Goal: Task Accomplishment & Management: Complete application form

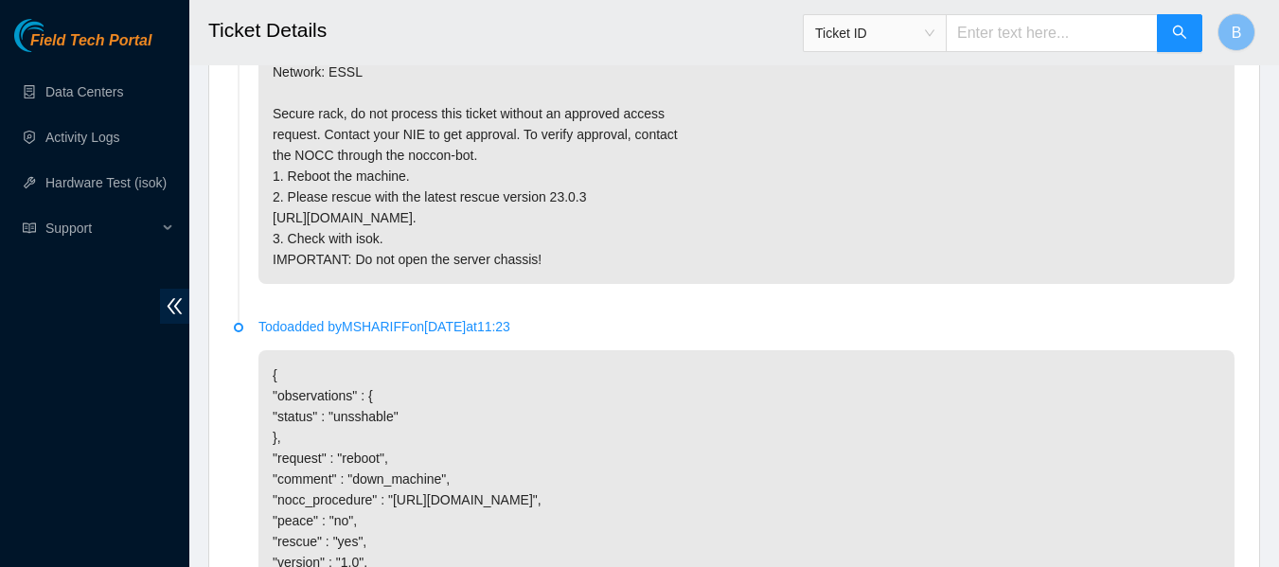
scroll to position [1582, 0]
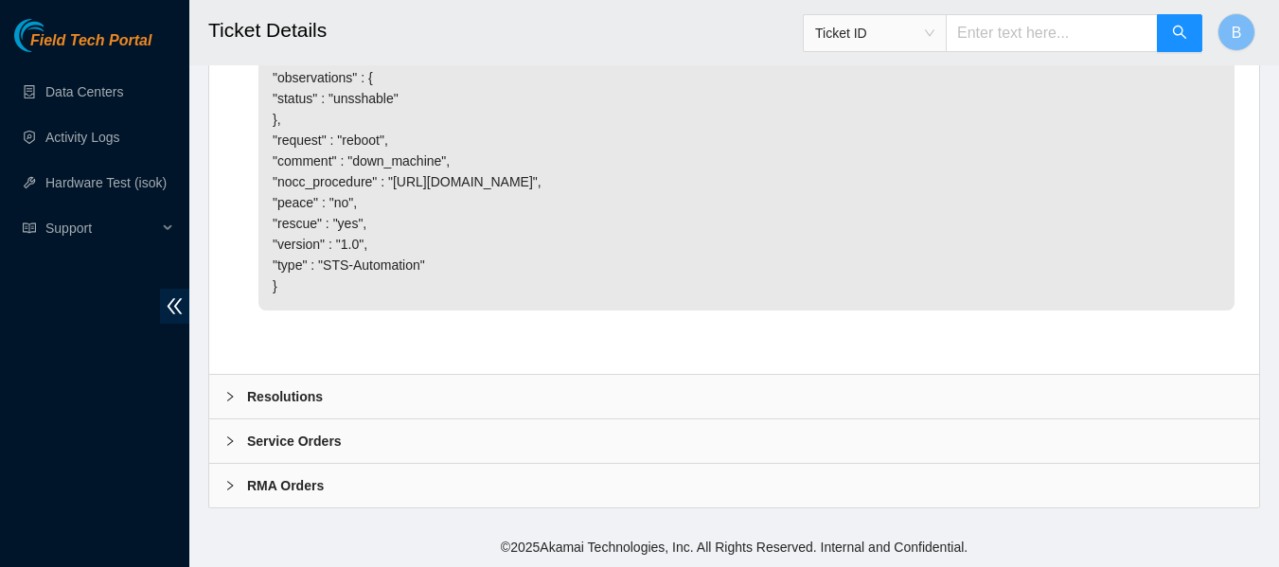
click at [397, 407] on div "Resolutions" at bounding box center [734, 397] width 1050 height 44
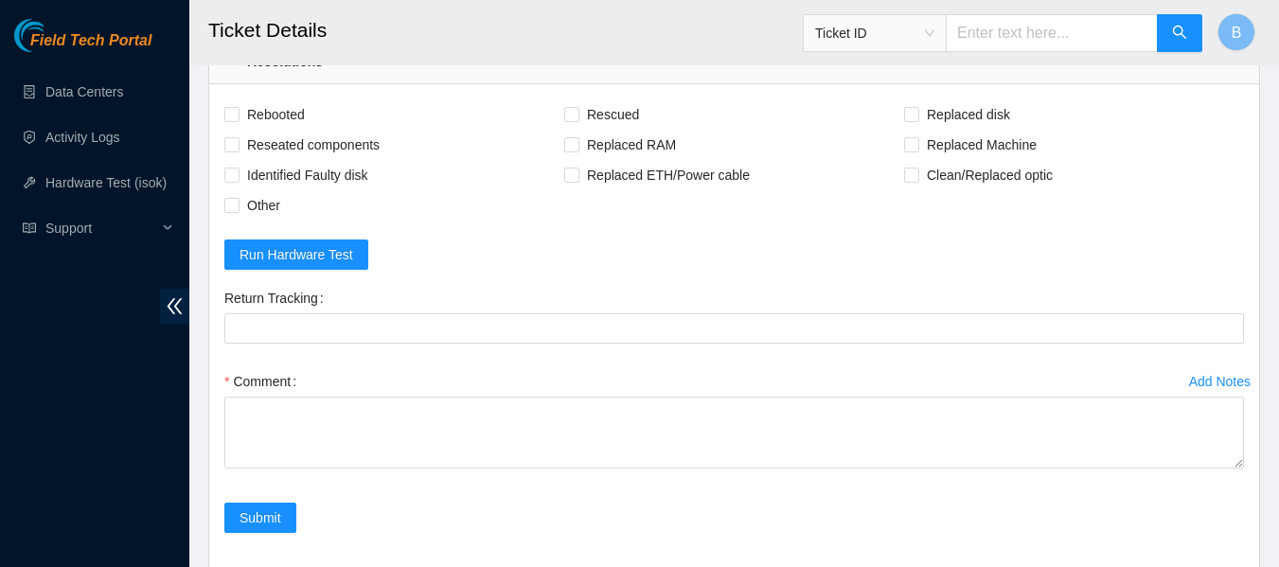
scroll to position [1878, 0]
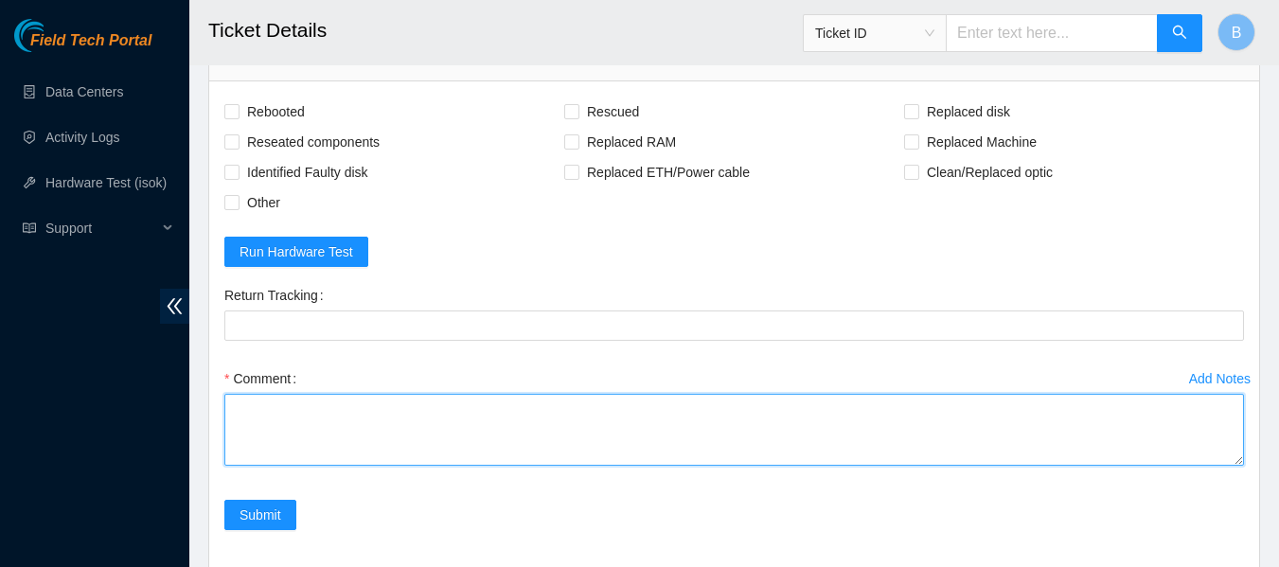
click at [356, 460] on textarea "Comment" at bounding box center [734, 430] width 1020 height 72
type textarea "I"
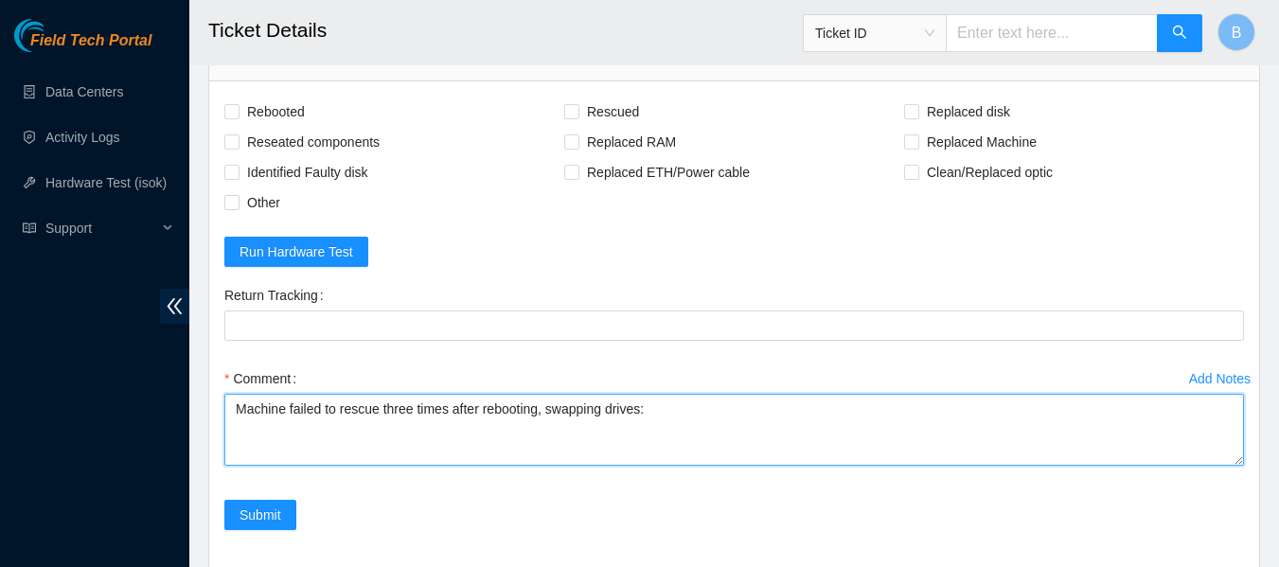
paste textarea "190620B71859"
paste textarea "190620B71860"
drag, startPoint x: 540, startPoint y: 455, endPoint x: 628, endPoint y: 465, distance: 88.6
click at [628, 465] on textarea "Machine failed to rescue three times after rebooting, swapping drives: 190620B7…" at bounding box center [734, 430] width 1020 height 72
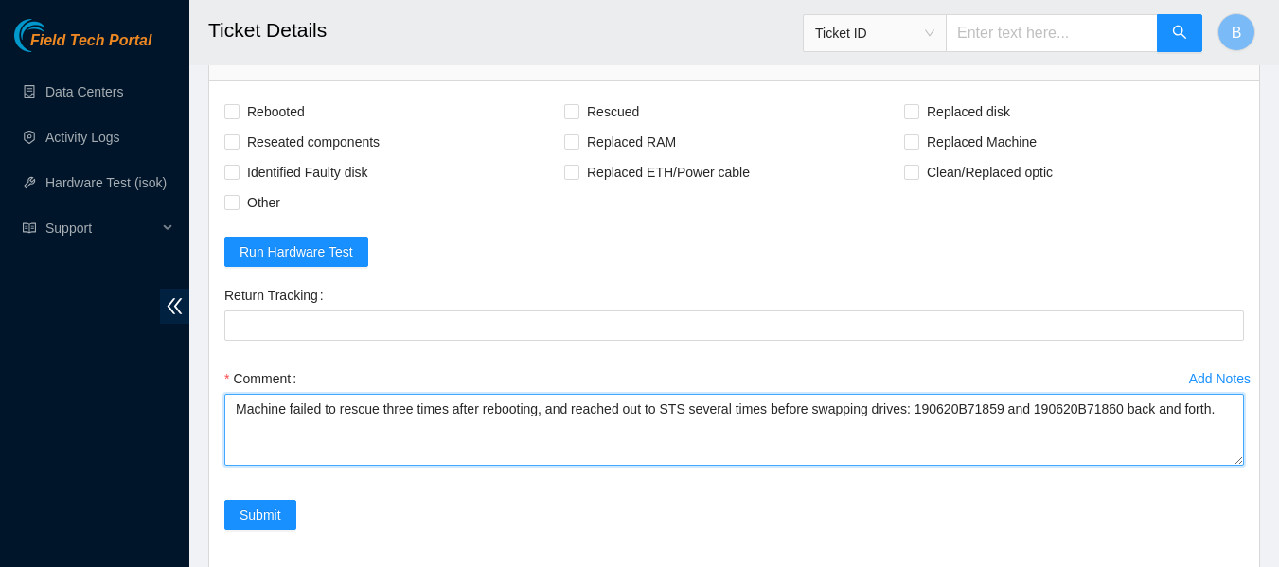
click at [1214, 450] on textarea "Machine failed to rescue three times after rebooting, and reached out to STS se…" at bounding box center [734, 430] width 1020 height 72
type textarea "Machine failed to rescue three times after rebooting, and reached out to STS se…"
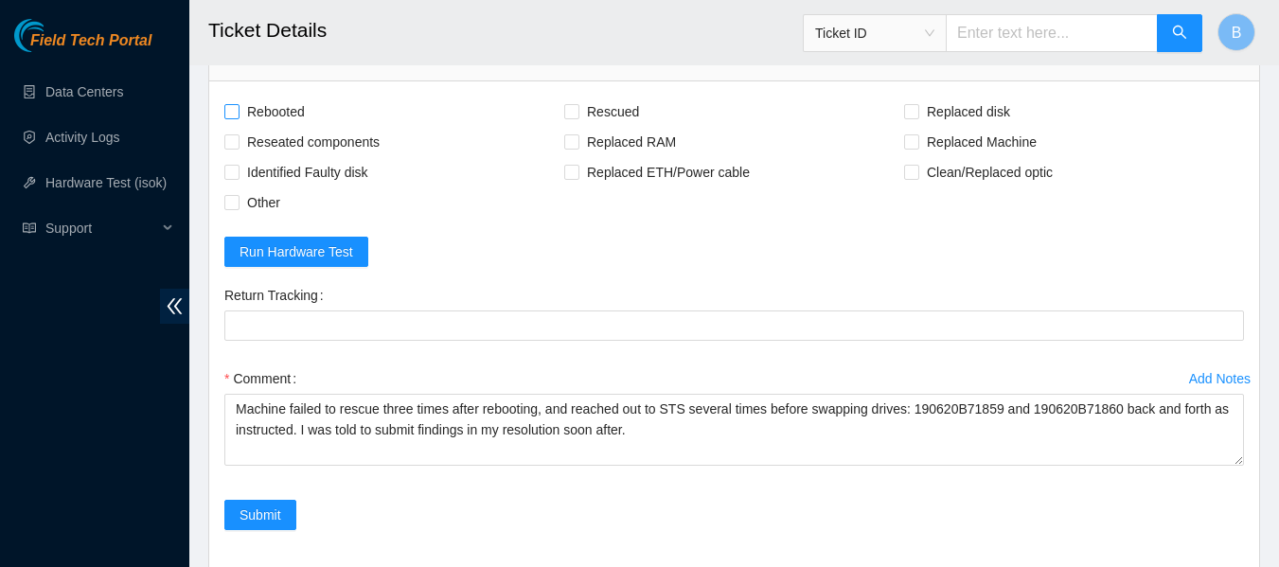
click at [230, 117] on input "Rebooted" at bounding box center [230, 110] width 13 height 13
checkbox input "true"
click at [237, 208] on input "Other" at bounding box center [230, 201] width 13 height 13
checkbox input "true"
click at [232, 148] on input "Reseated components" at bounding box center [230, 140] width 13 height 13
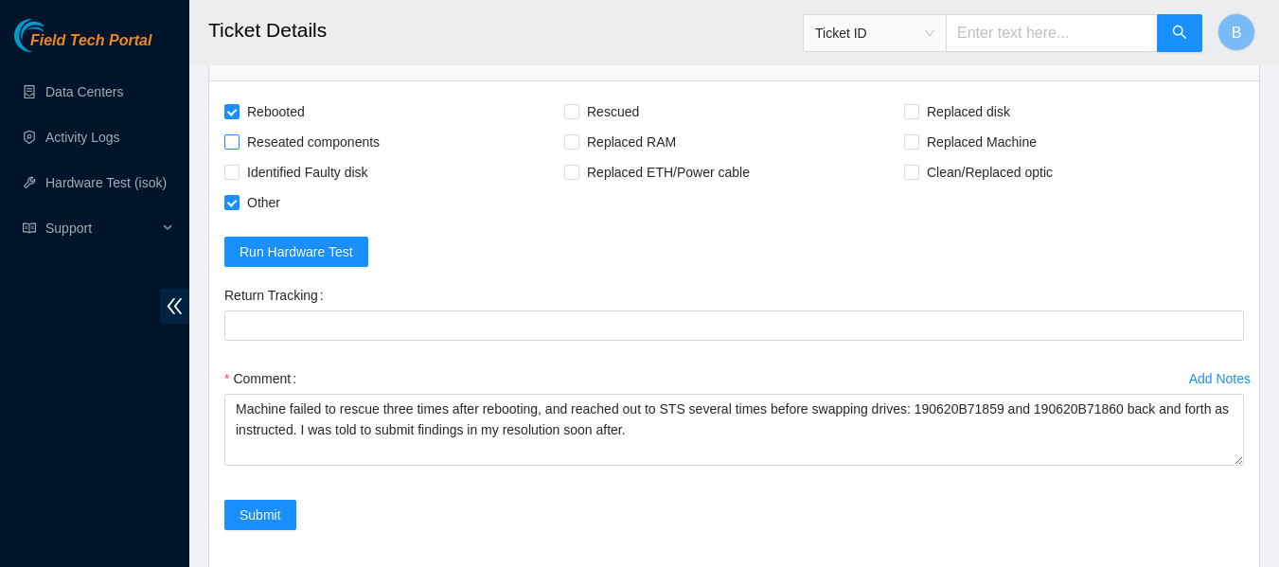
checkbox input "true"
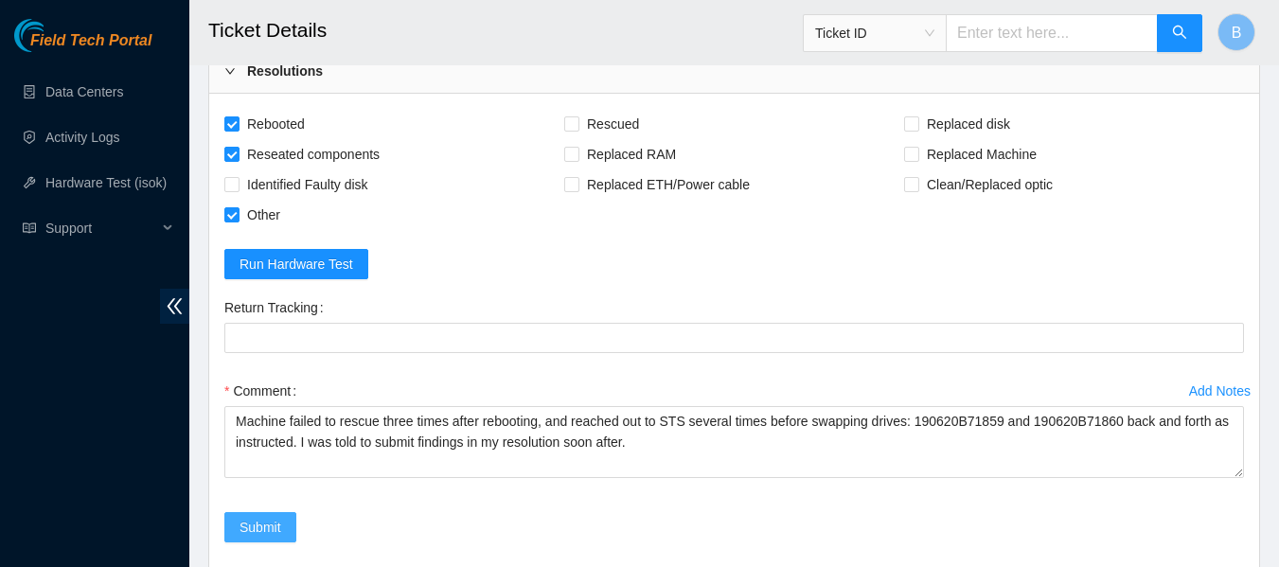
scroll to position [1865, 0]
click at [573, 131] on input "Rescued" at bounding box center [570, 123] width 13 height 13
checkbox input "true"
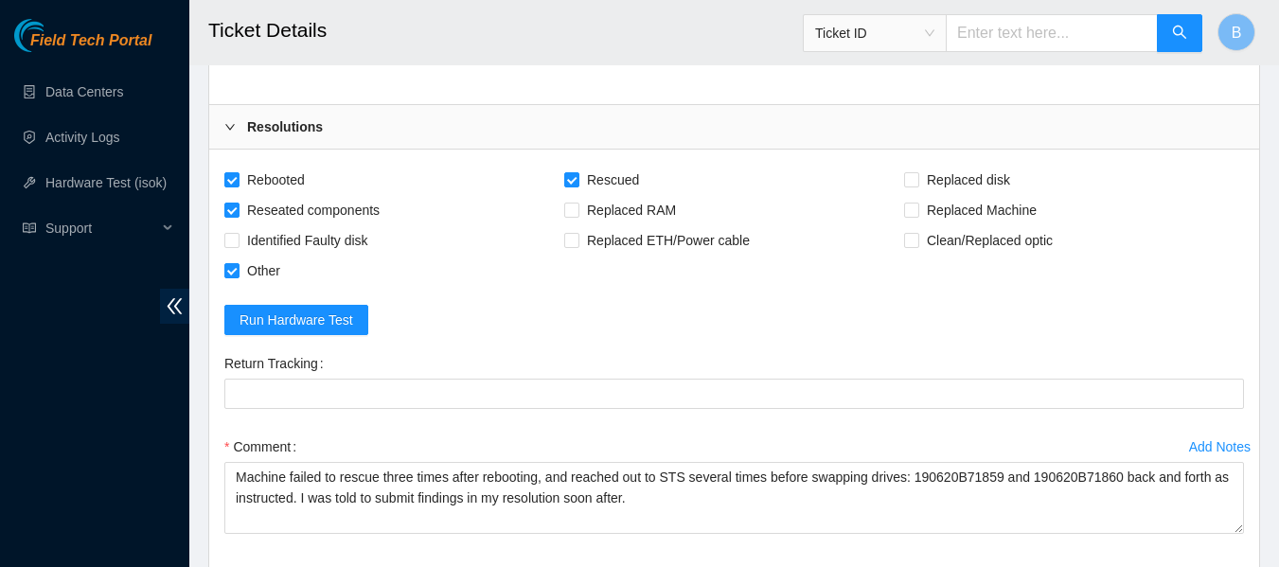
scroll to position [1809, 0]
click at [232, 277] on input "Other" at bounding box center [230, 270] width 13 height 13
checkbox input "false"
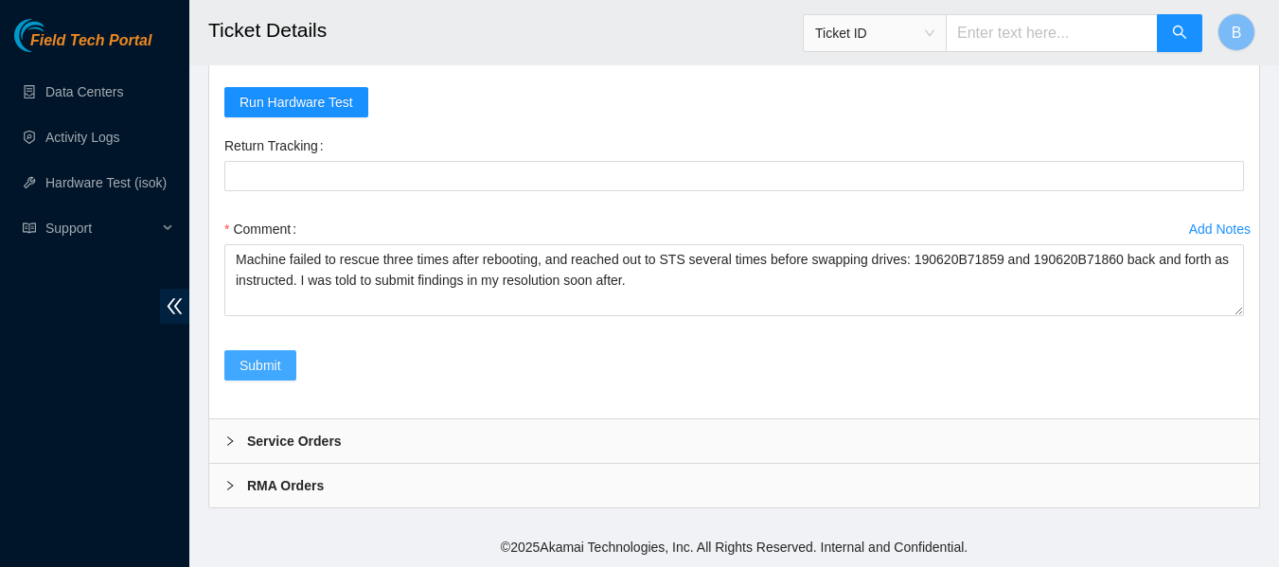
click at [259, 371] on span "Submit" at bounding box center [261, 365] width 42 height 21
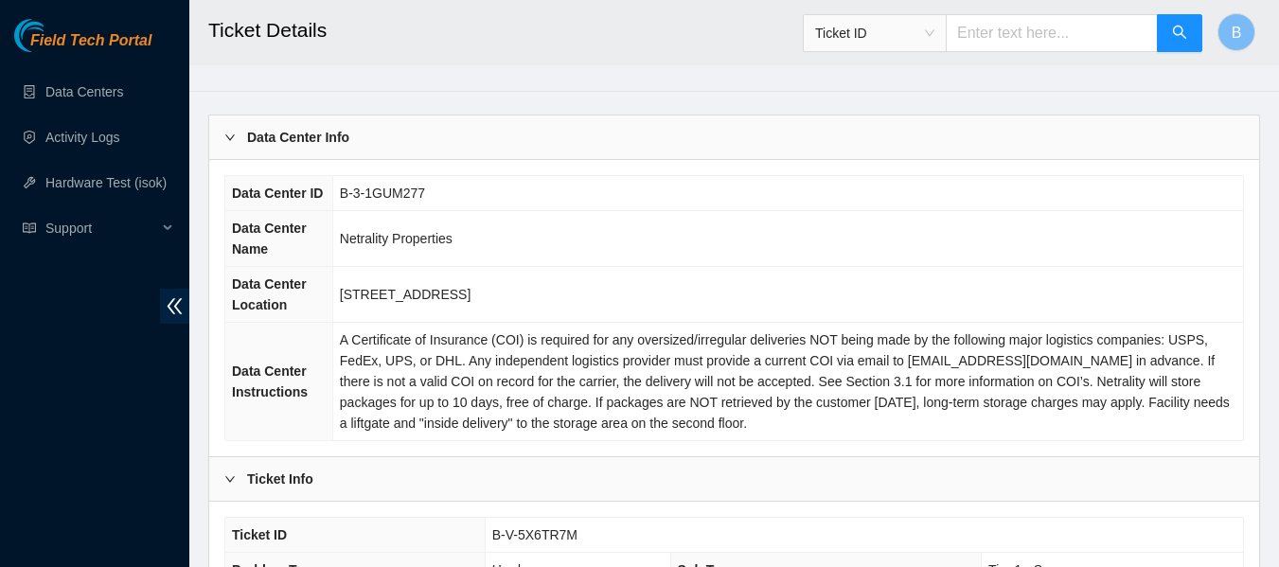
scroll to position [0, 0]
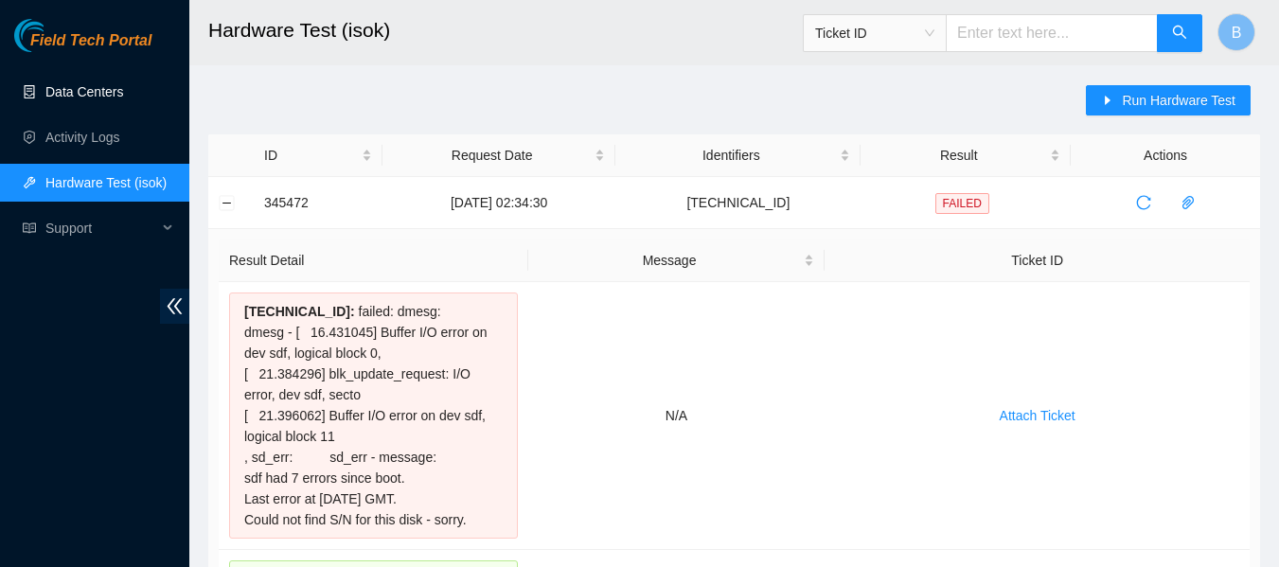
click at [95, 84] on link "Data Centers" at bounding box center [84, 91] width 78 height 15
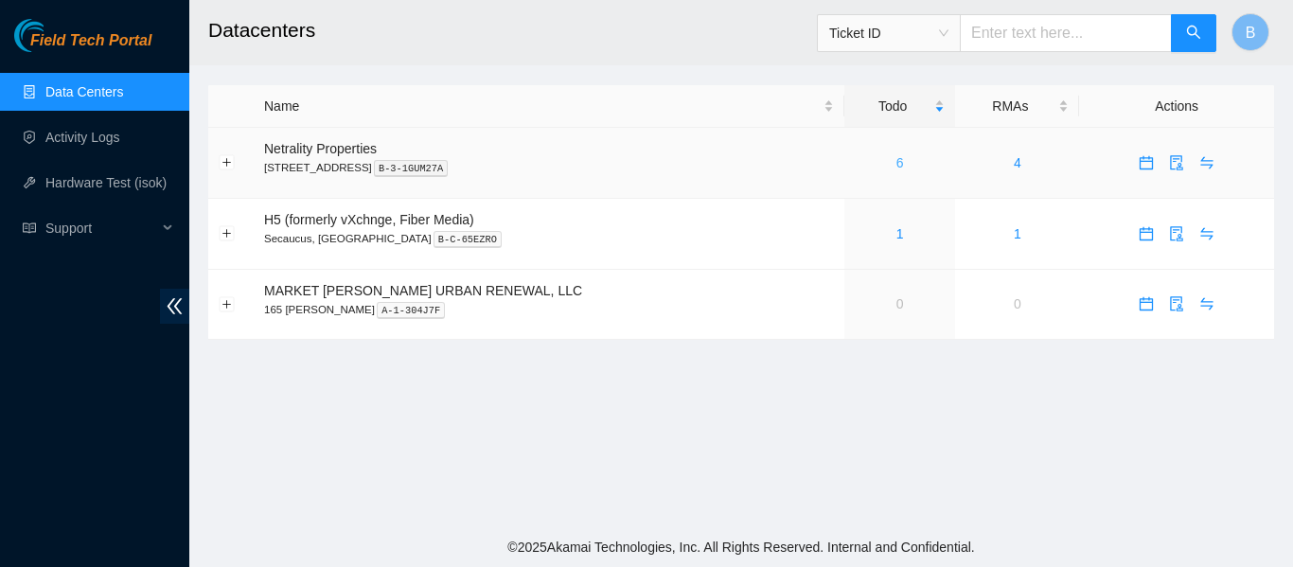
click at [897, 162] on link "6" at bounding box center [901, 162] width 8 height 15
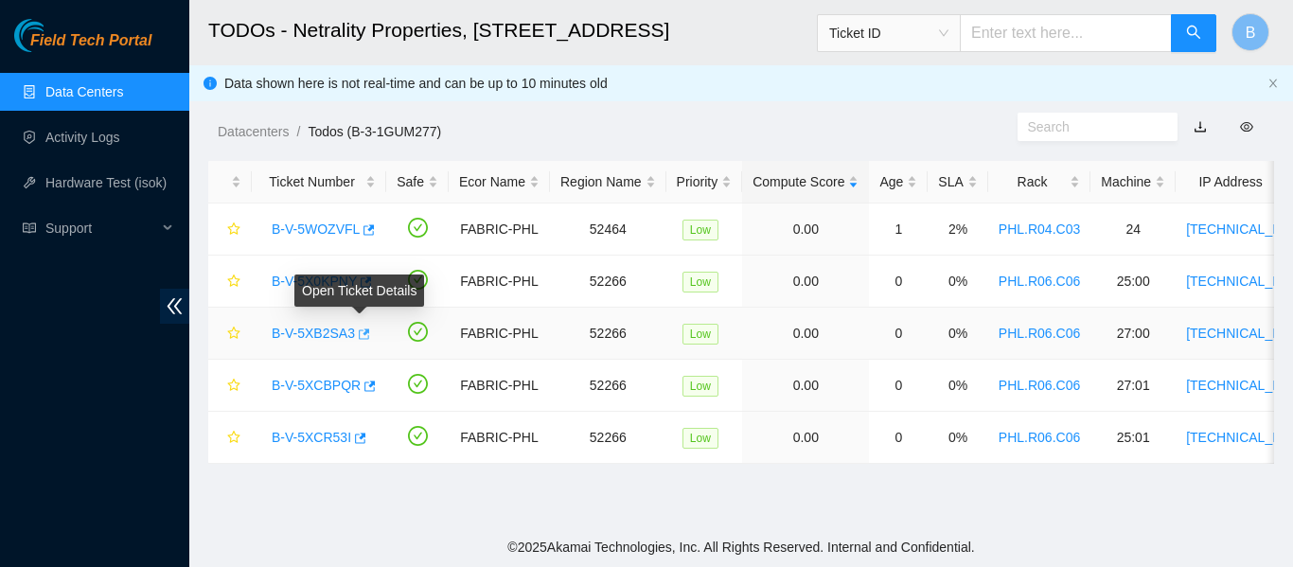
click at [363, 340] on icon "button" at bounding box center [362, 334] width 13 height 13
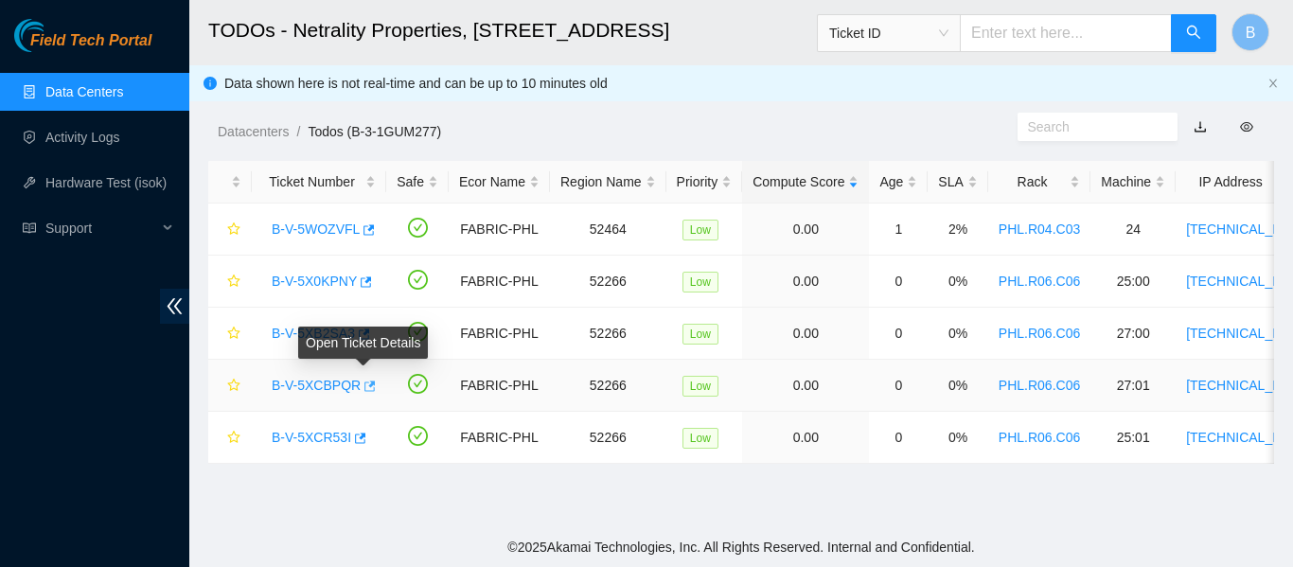
click at [363, 388] on icon "button" at bounding box center [368, 386] width 13 height 13
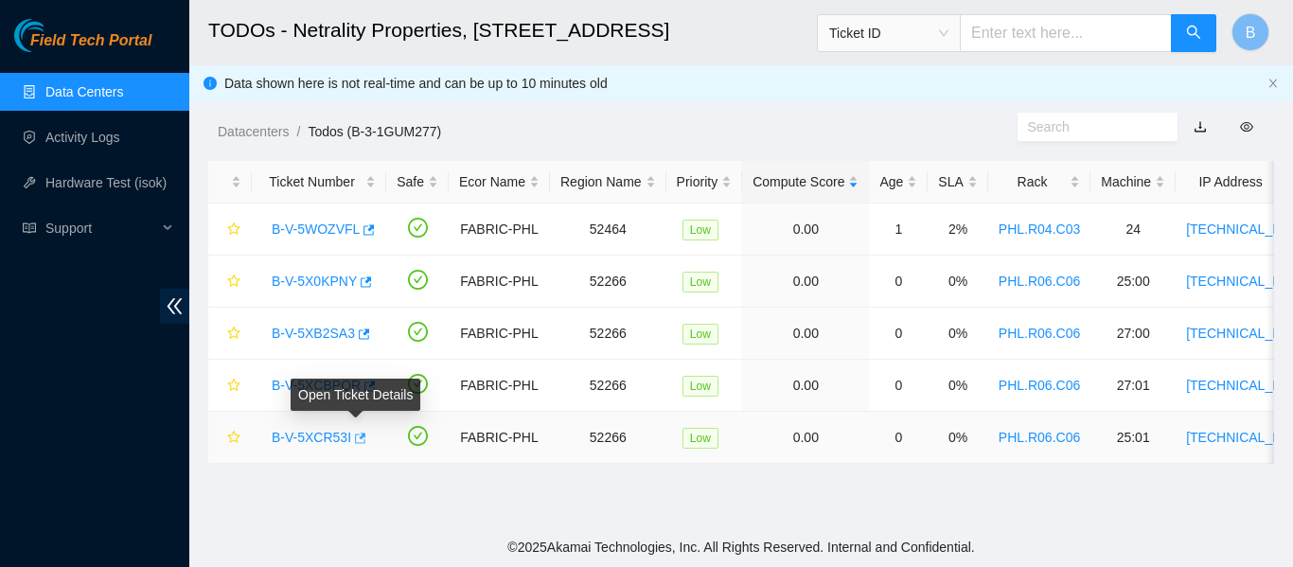
click at [354, 442] on icon "button" at bounding box center [358, 438] width 13 height 13
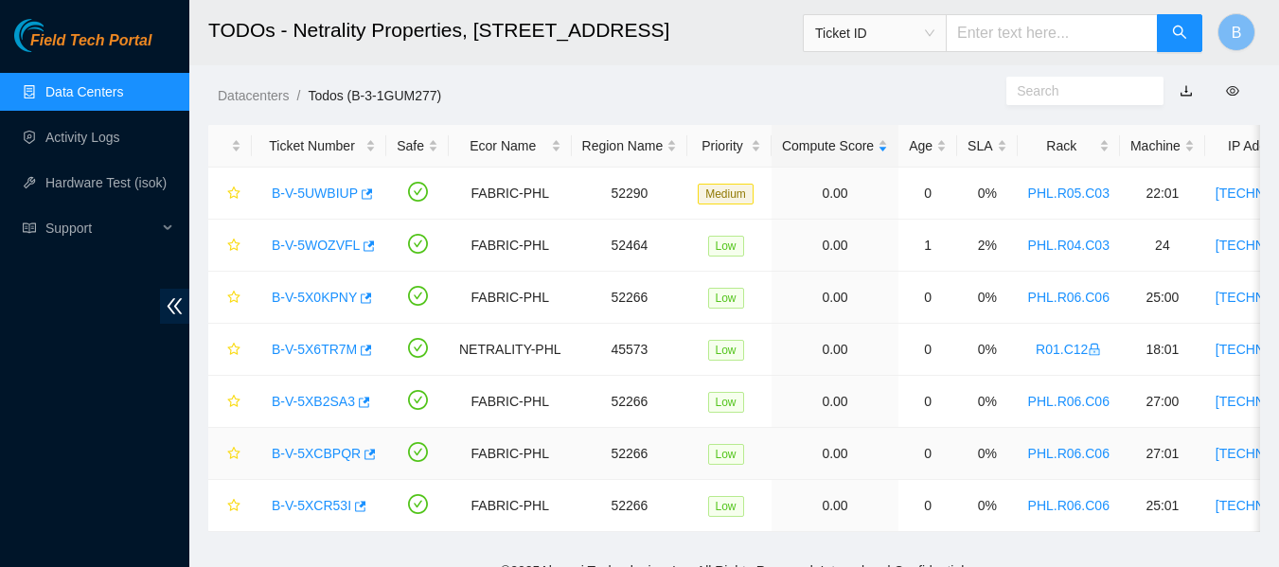
scroll to position [38, 0]
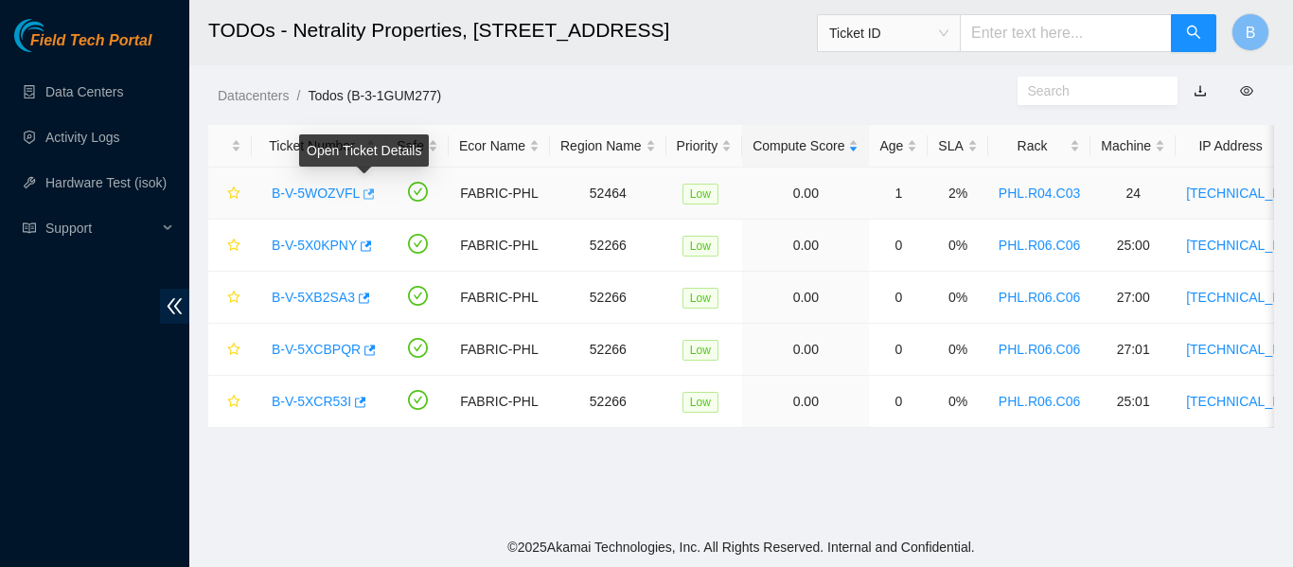
click at [363, 194] on icon "button" at bounding box center [367, 193] width 13 height 13
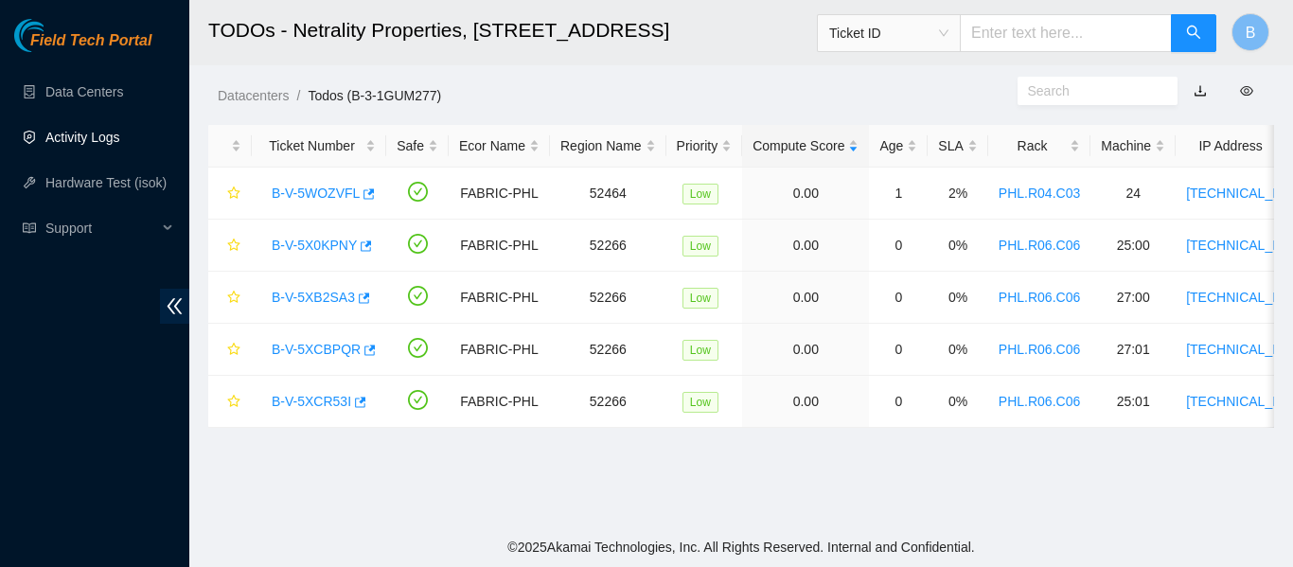
click at [104, 144] on link "Activity Logs" at bounding box center [82, 137] width 75 height 15
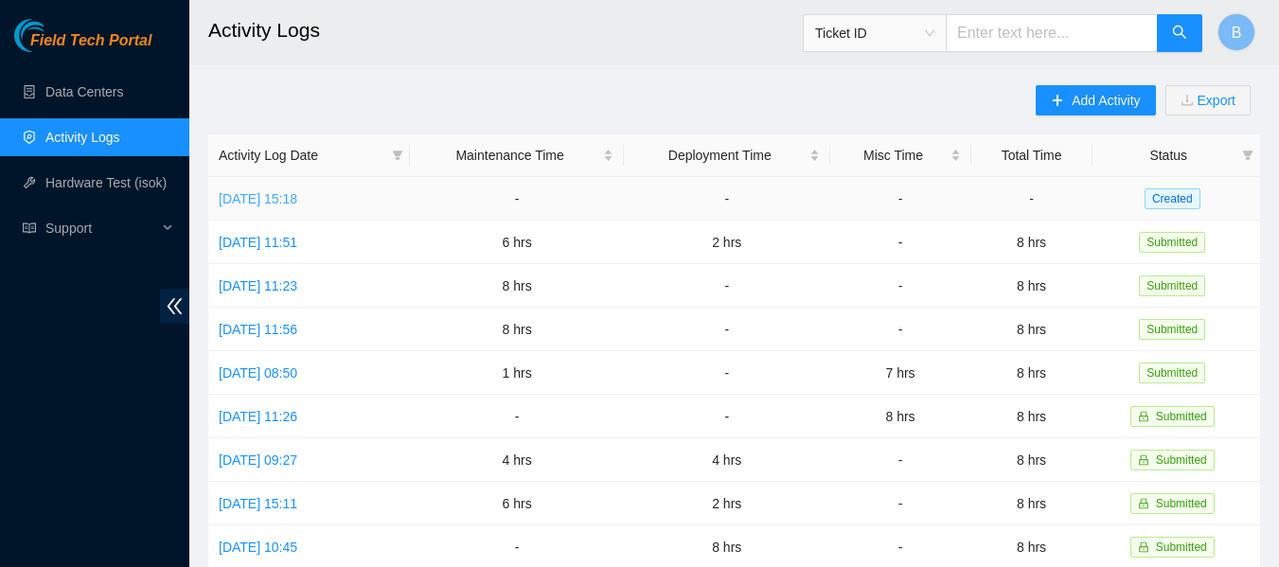
click at [297, 204] on link "Thu, 02 Oct 2025 15:18" at bounding box center [258, 198] width 79 height 15
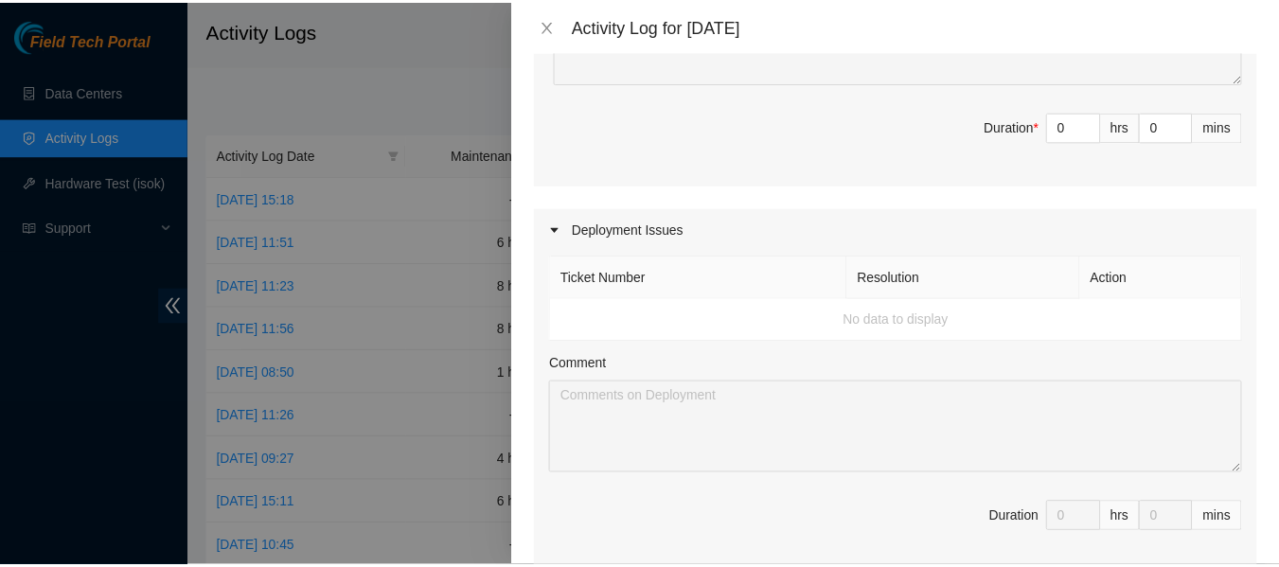
scroll to position [573, 0]
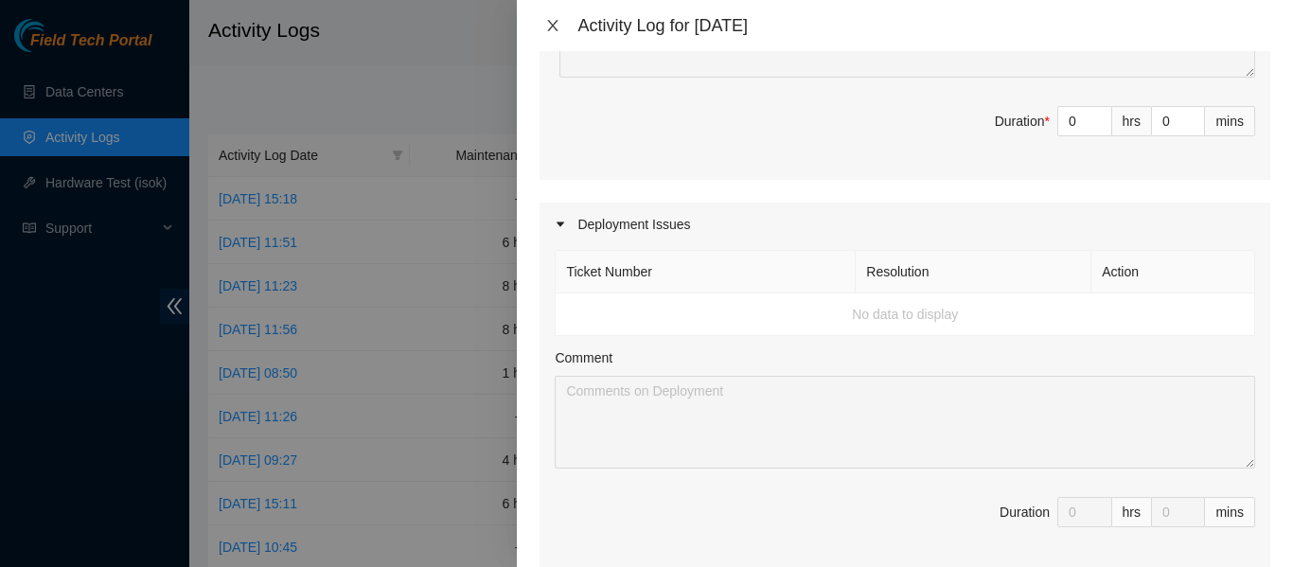
click at [552, 25] on icon "close" at bounding box center [553, 25] width 10 height 11
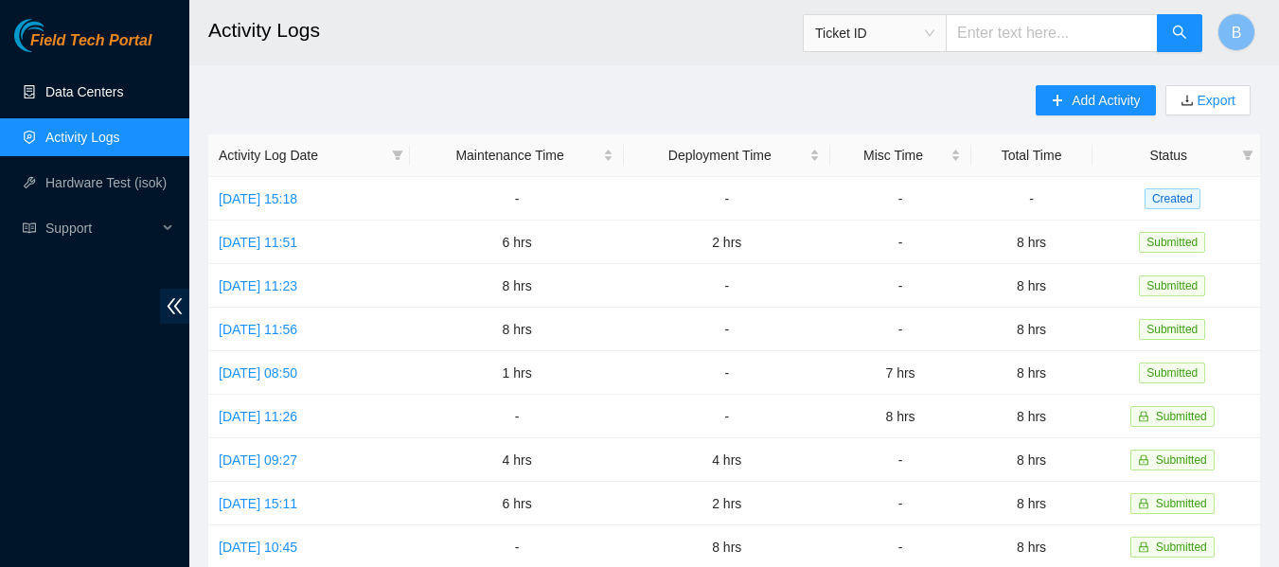
click at [94, 91] on link "Data Centers" at bounding box center [84, 91] width 78 height 15
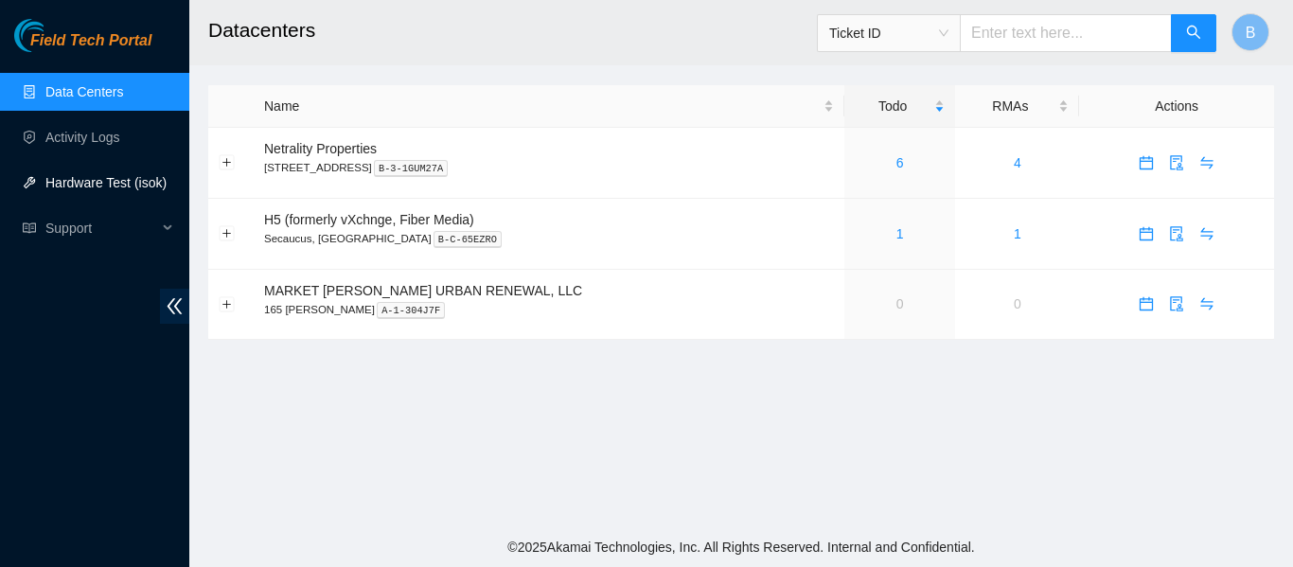
click at [96, 175] on link "Hardware Test (isok)" at bounding box center [105, 182] width 121 height 15
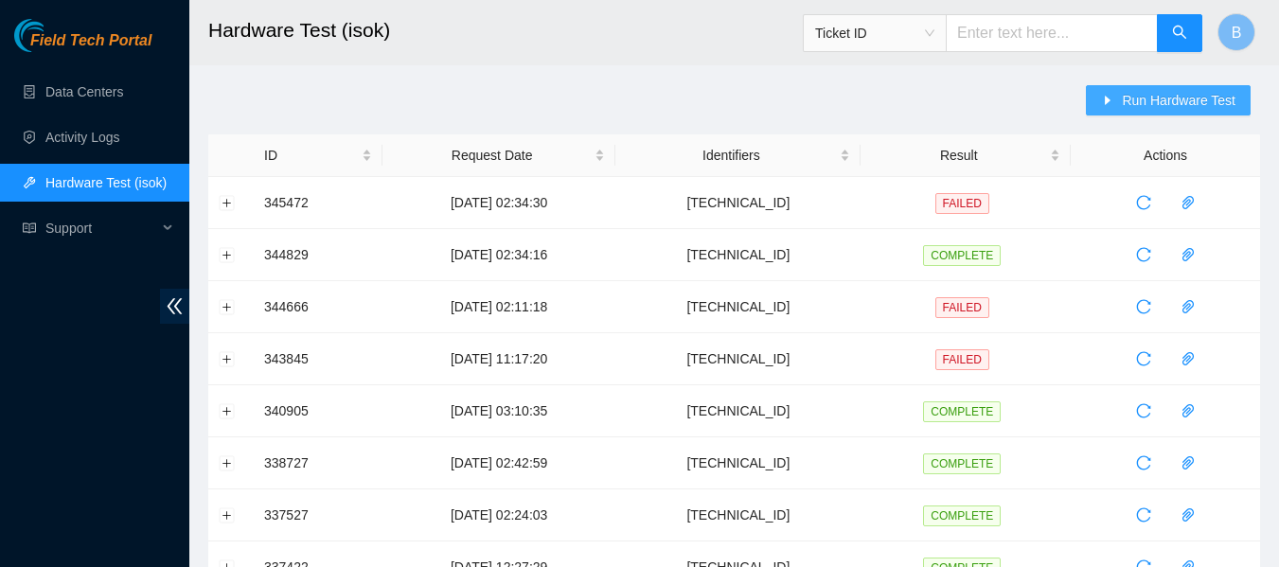
click at [1173, 94] on span "Run Hardware Test" at bounding box center [1179, 100] width 114 height 21
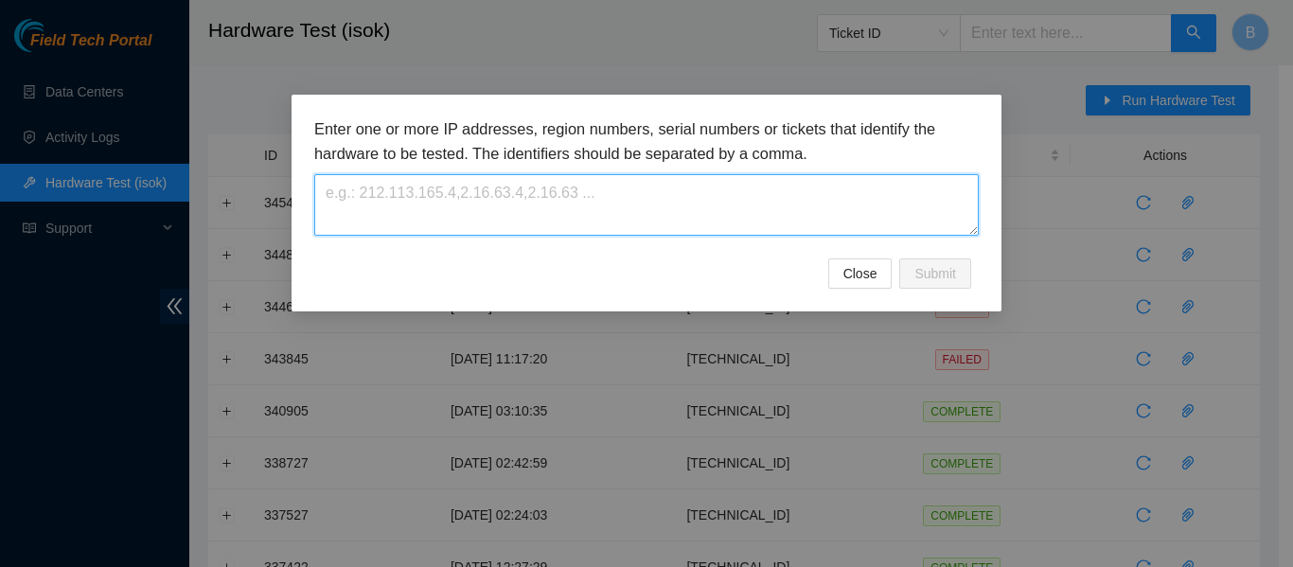
click at [606, 199] on textarea at bounding box center [646, 205] width 665 height 62
paste textarea "[TECHNICAL_ID]"
type textarea "[TECHNICAL_ID]"
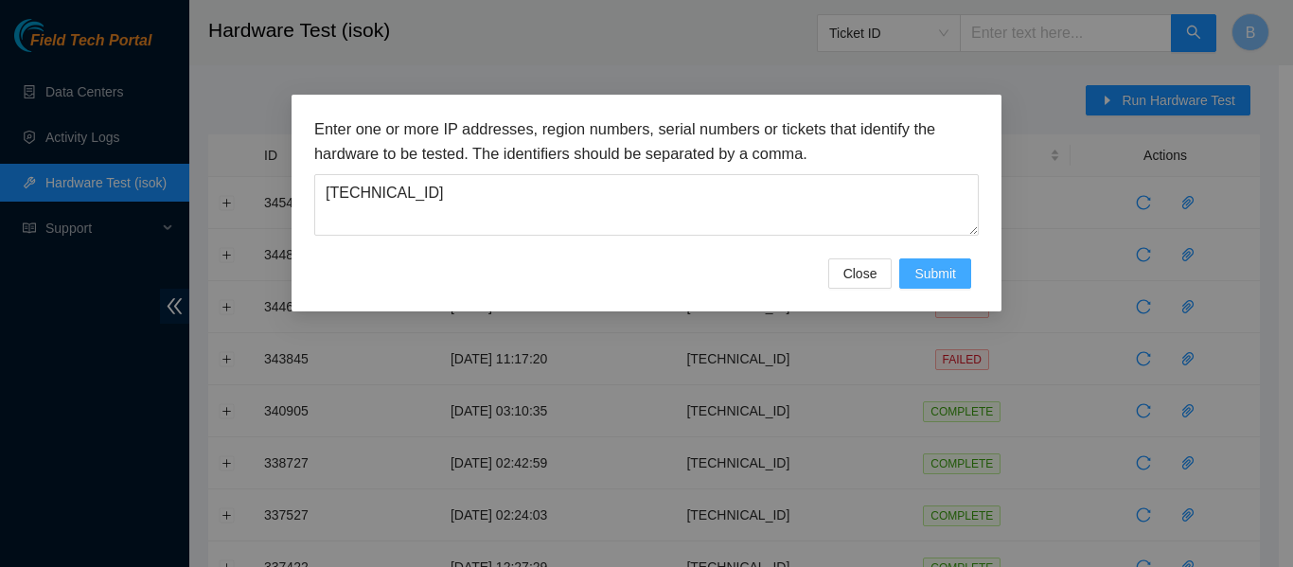
click at [919, 263] on span "Submit" at bounding box center [936, 273] width 42 height 21
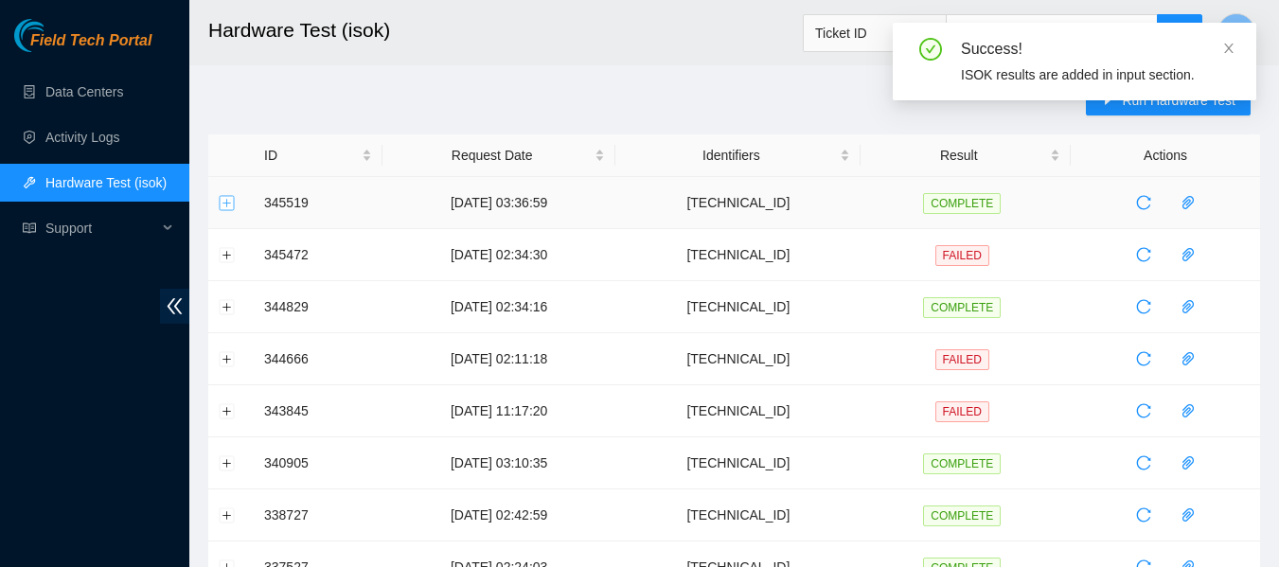
click at [222, 202] on button "Expand row" at bounding box center [227, 202] width 15 height 15
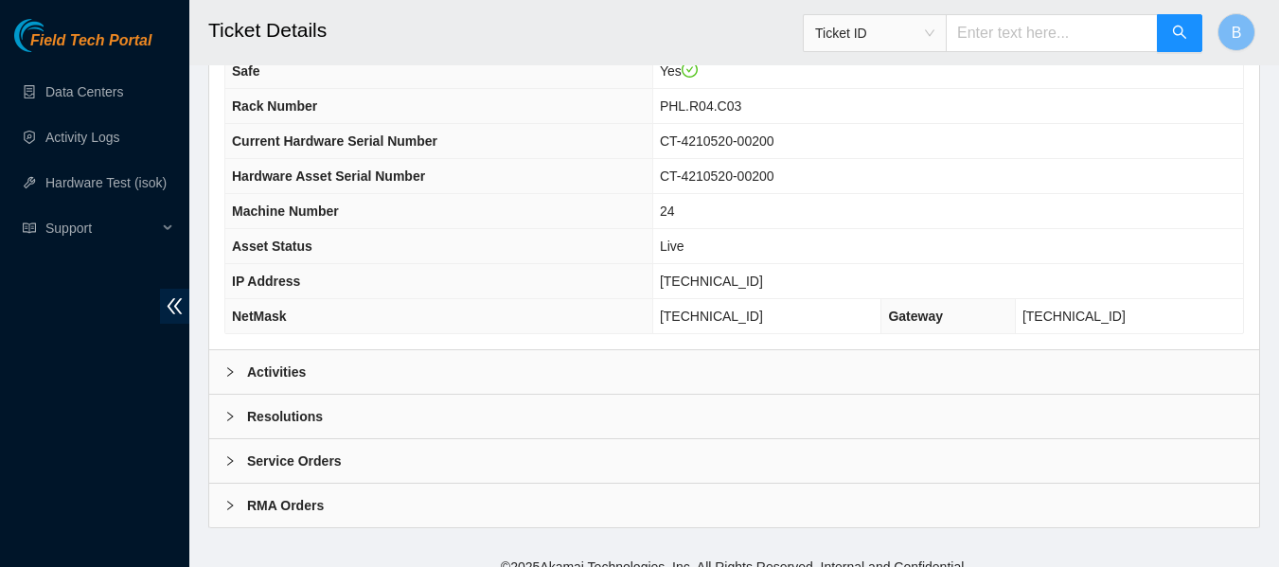
scroll to position [730, 0]
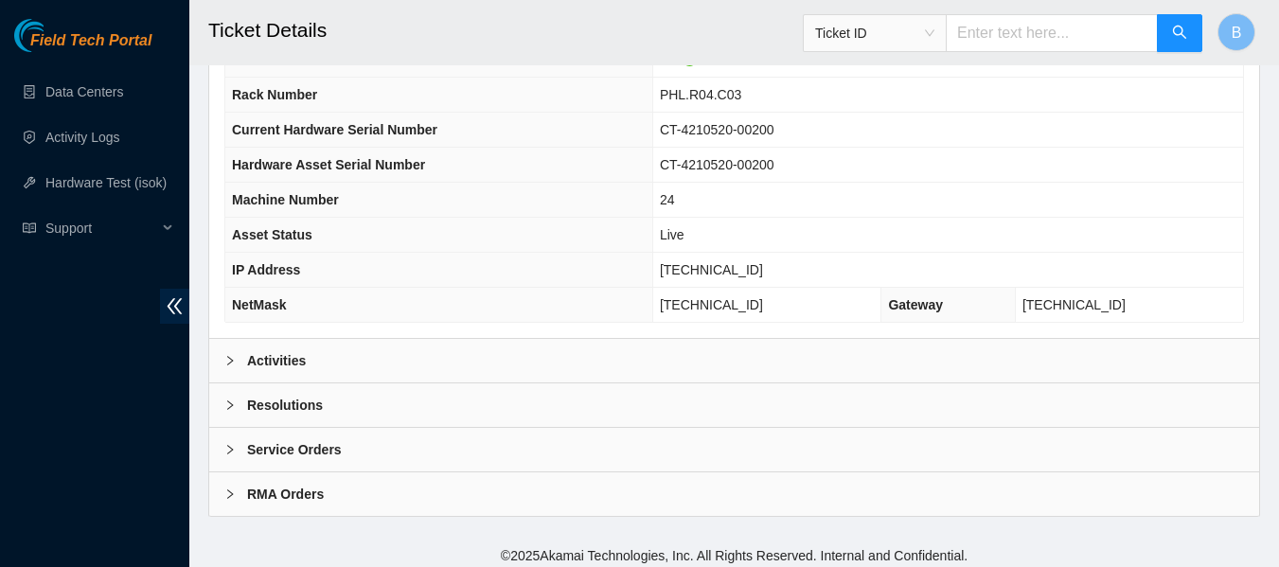
click at [225, 354] on div at bounding box center [235, 360] width 23 height 21
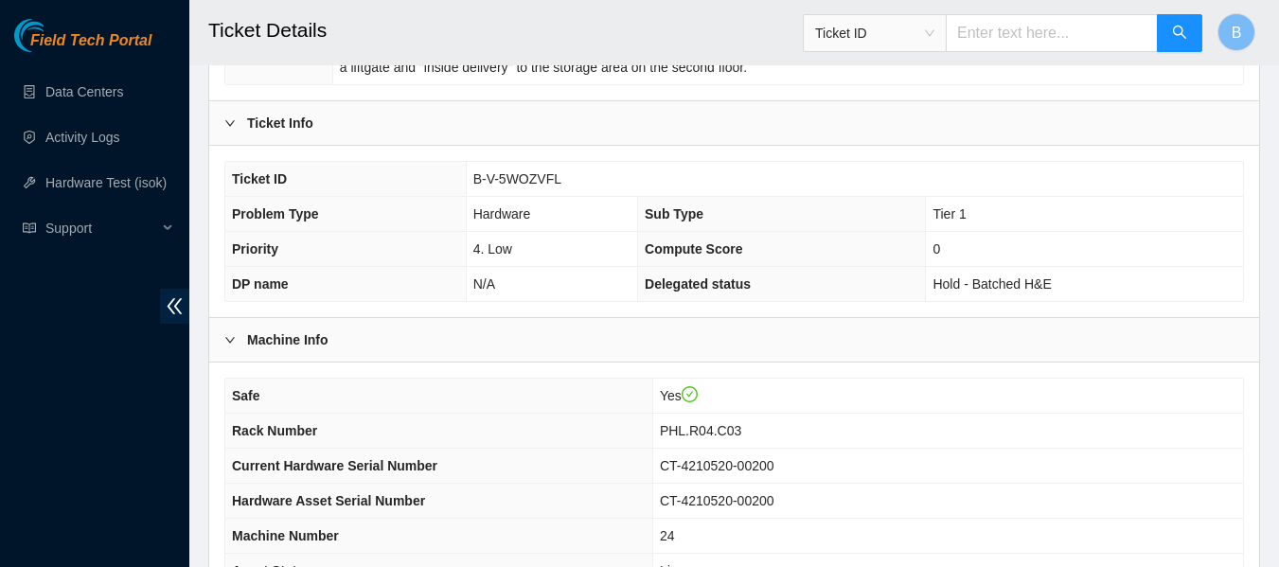
scroll to position [393, 0]
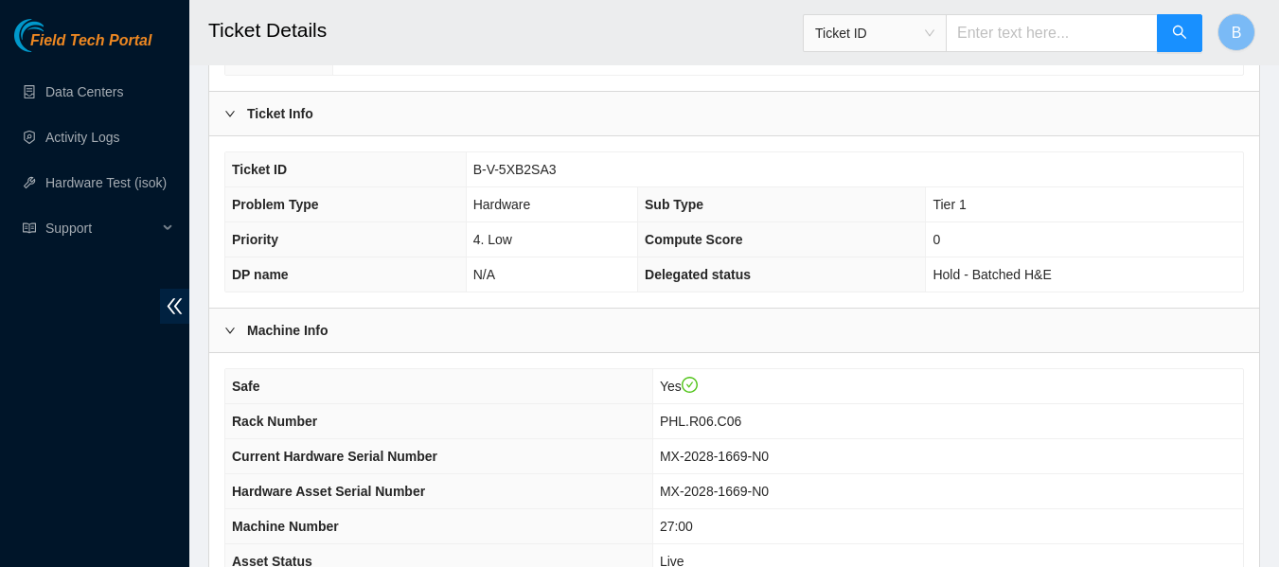
scroll to position [592, 0]
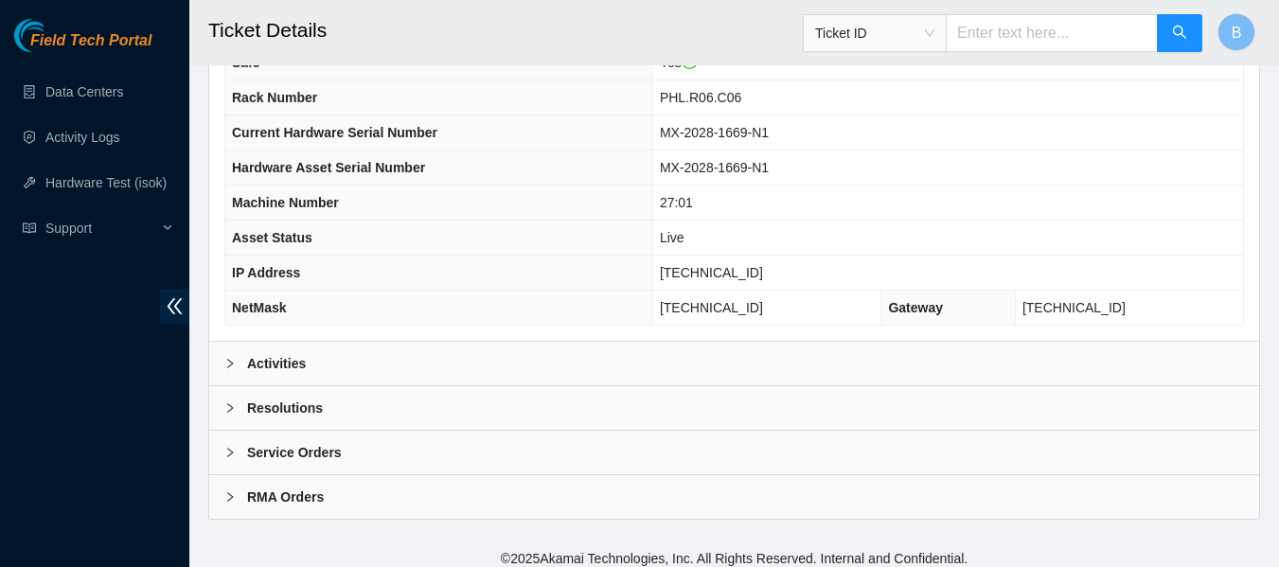
scroll to position [738, 0]
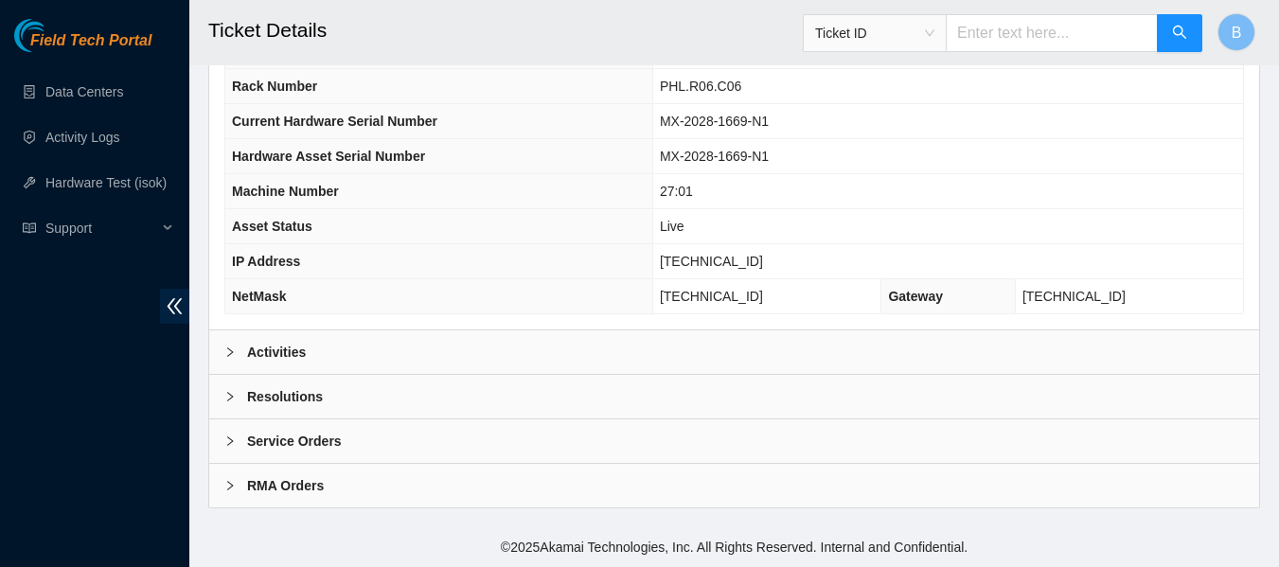
click at [448, 348] on div "Activities" at bounding box center [734, 352] width 1050 height 44
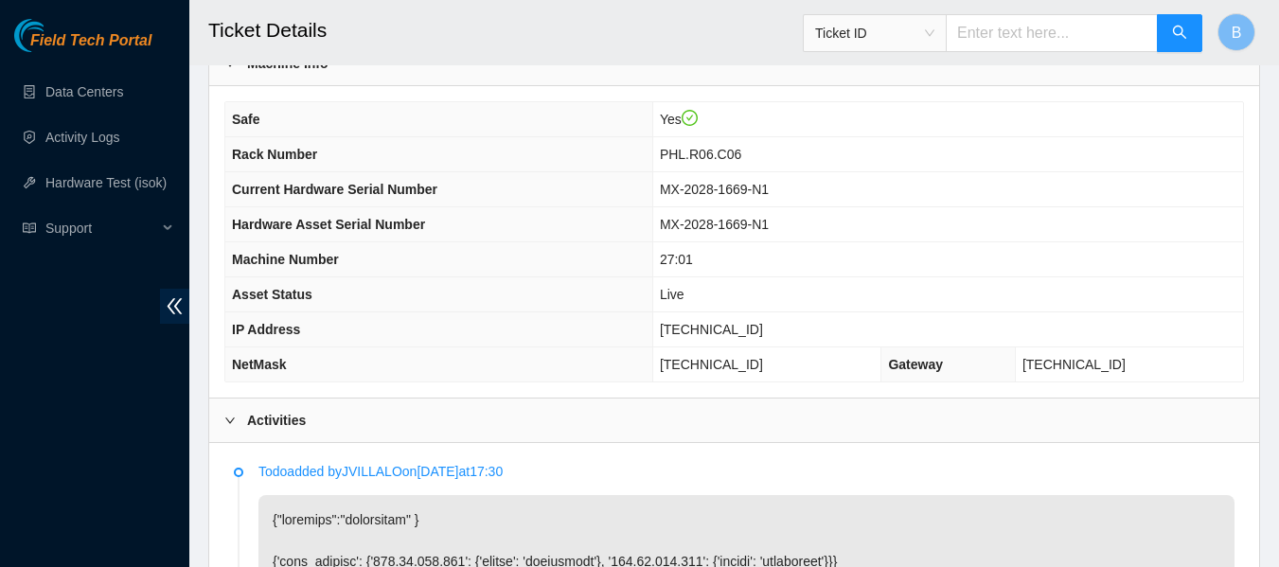
scroll to position [671, 0]
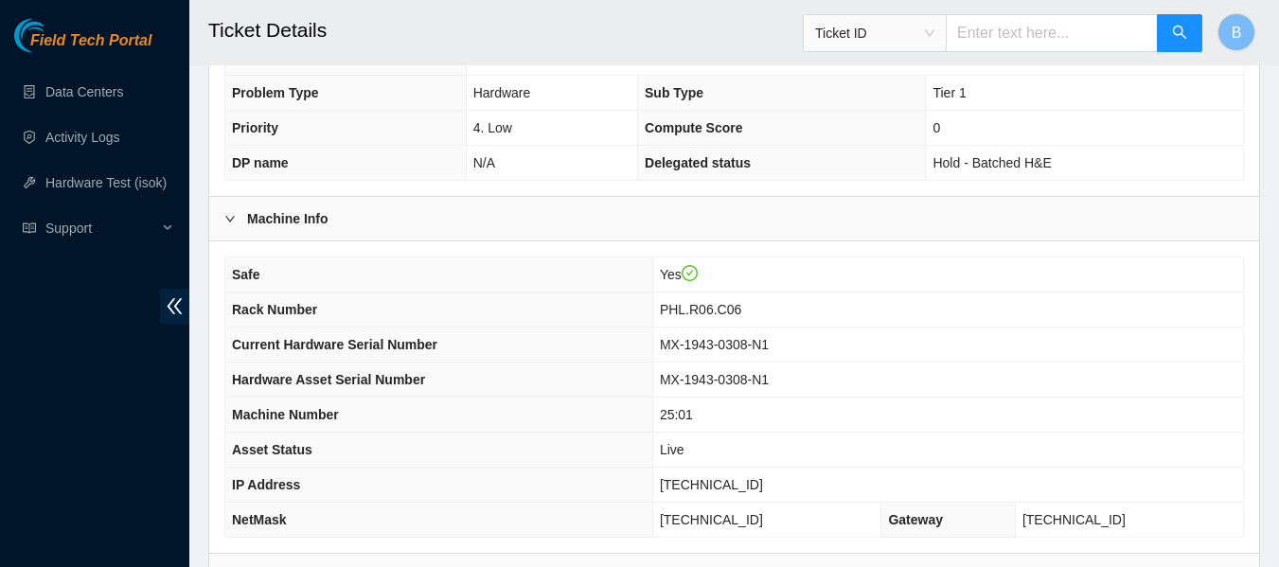
scroll to position [738, 0]
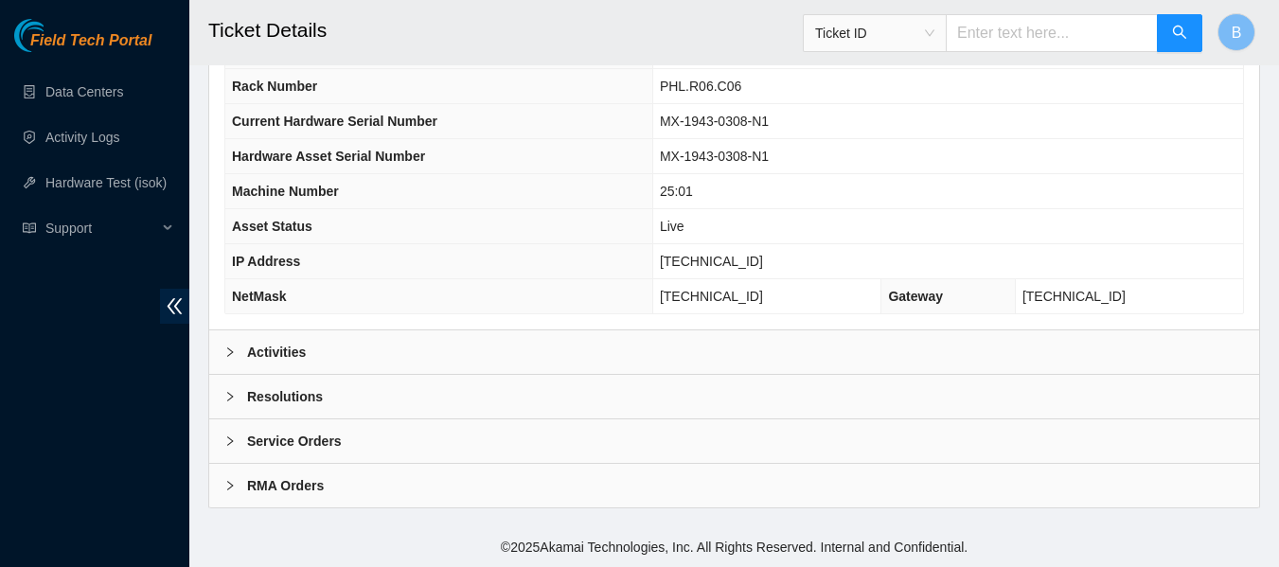
click at [300, 351] on b "Activities" at bounding box center [276, 352] width 59 height 21
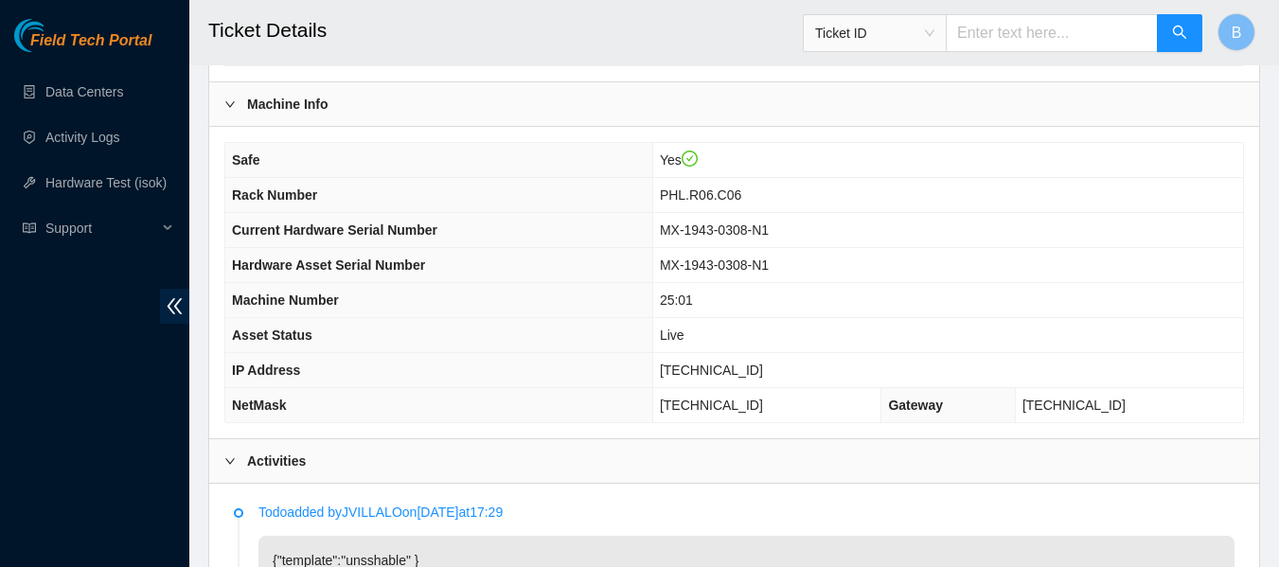
scroll to position [628, 0]
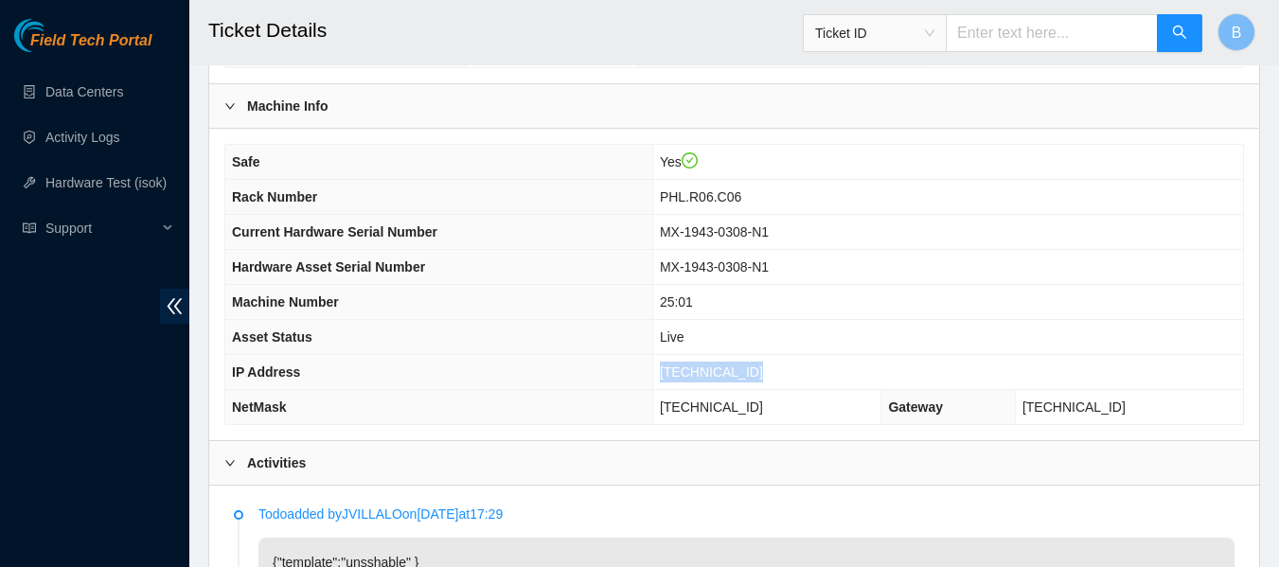
drag, startPoint x: 771, startPoint y: 369, endPoint x: 684, endPoint y: 366, distance: 87.1
click at [684, 366] on td "[TECHNICAL_ID]" at bounding box center [947, 372] width 591 height 35
copy span "[TECHNICAL_ID]"
